Goal: Task Accomplishment & Management: Complete application form

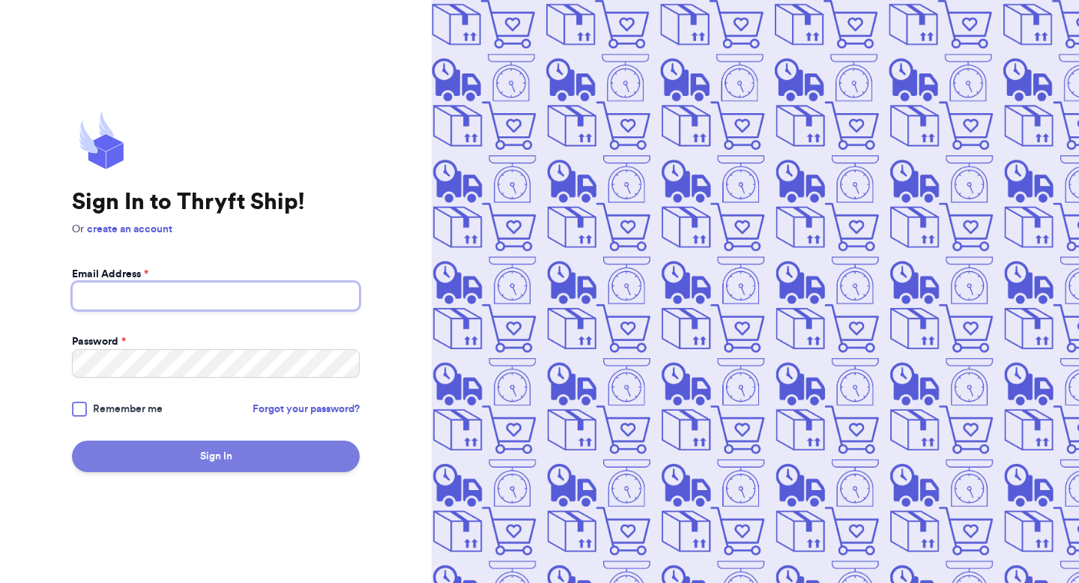
type input "[EMAIL_ADDRESS][DOMAIN_NAME]"
click at [200, 451] on button "Sign In" at bounding box center [216, 456] width 288 height 31
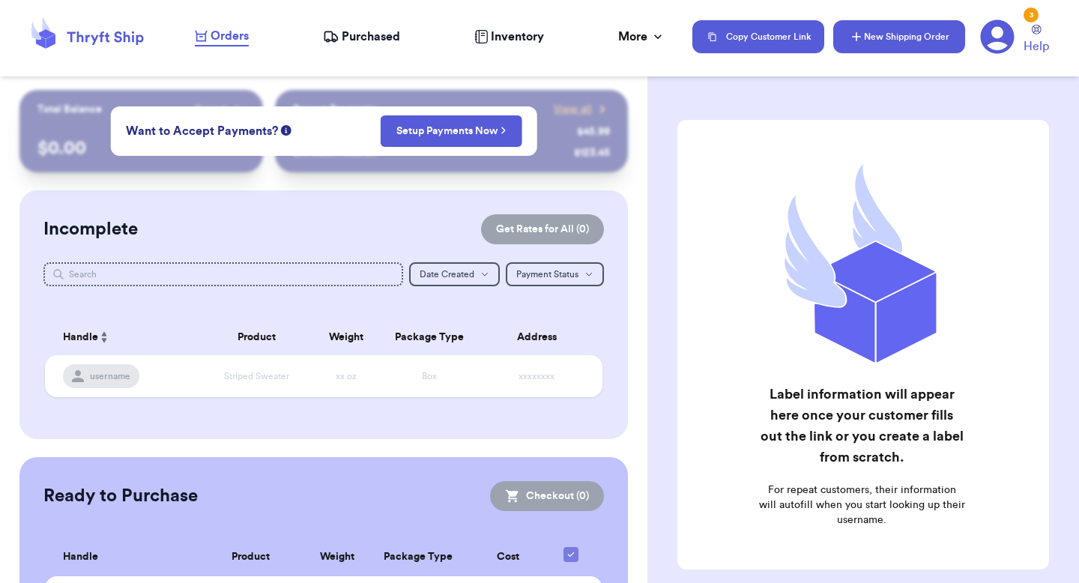
click at [875, 44] on button "New Shipping Order" at bounding box center [899, 36] width 132 height 33
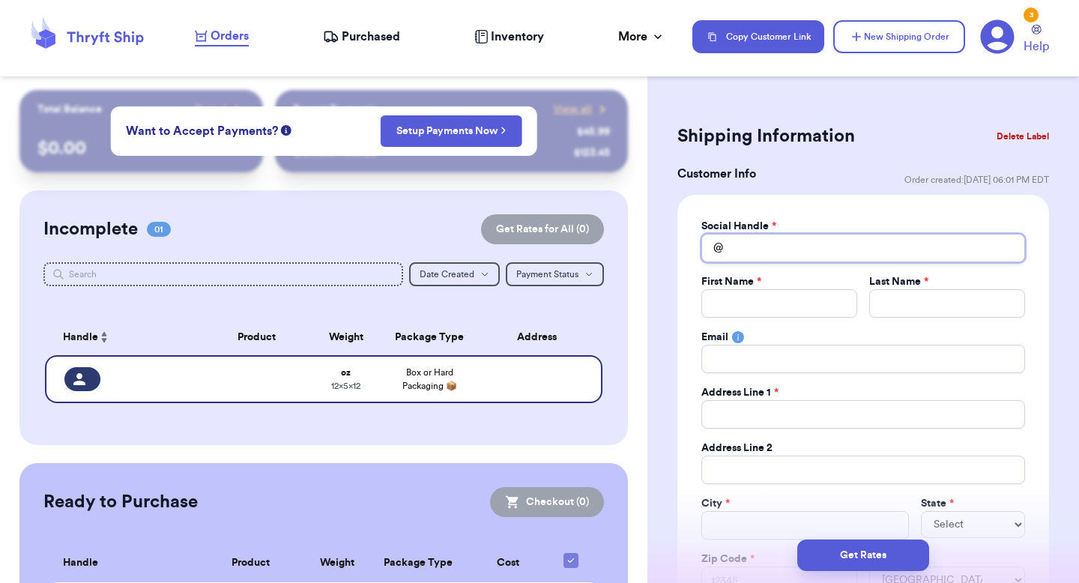
click at [796, 241] on input "Total Amount Paid" at bounding box center [863, 248] width 324 height 28
type input "n"
type input "ni"
type input "nic"
type input "nico"
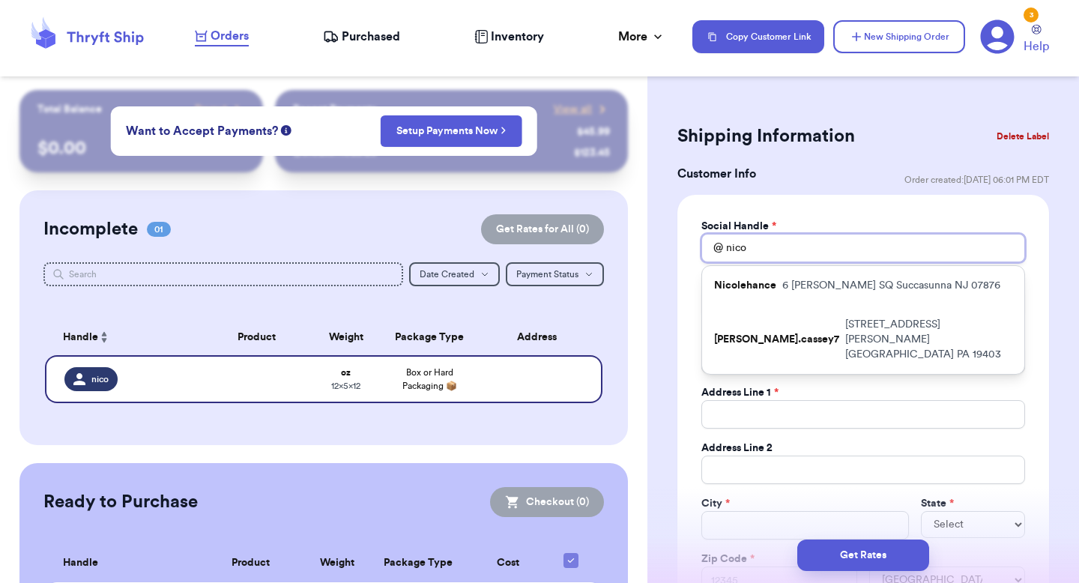
type input "nico"
